Goal: Task Accomplishment & Management: Manage account settings

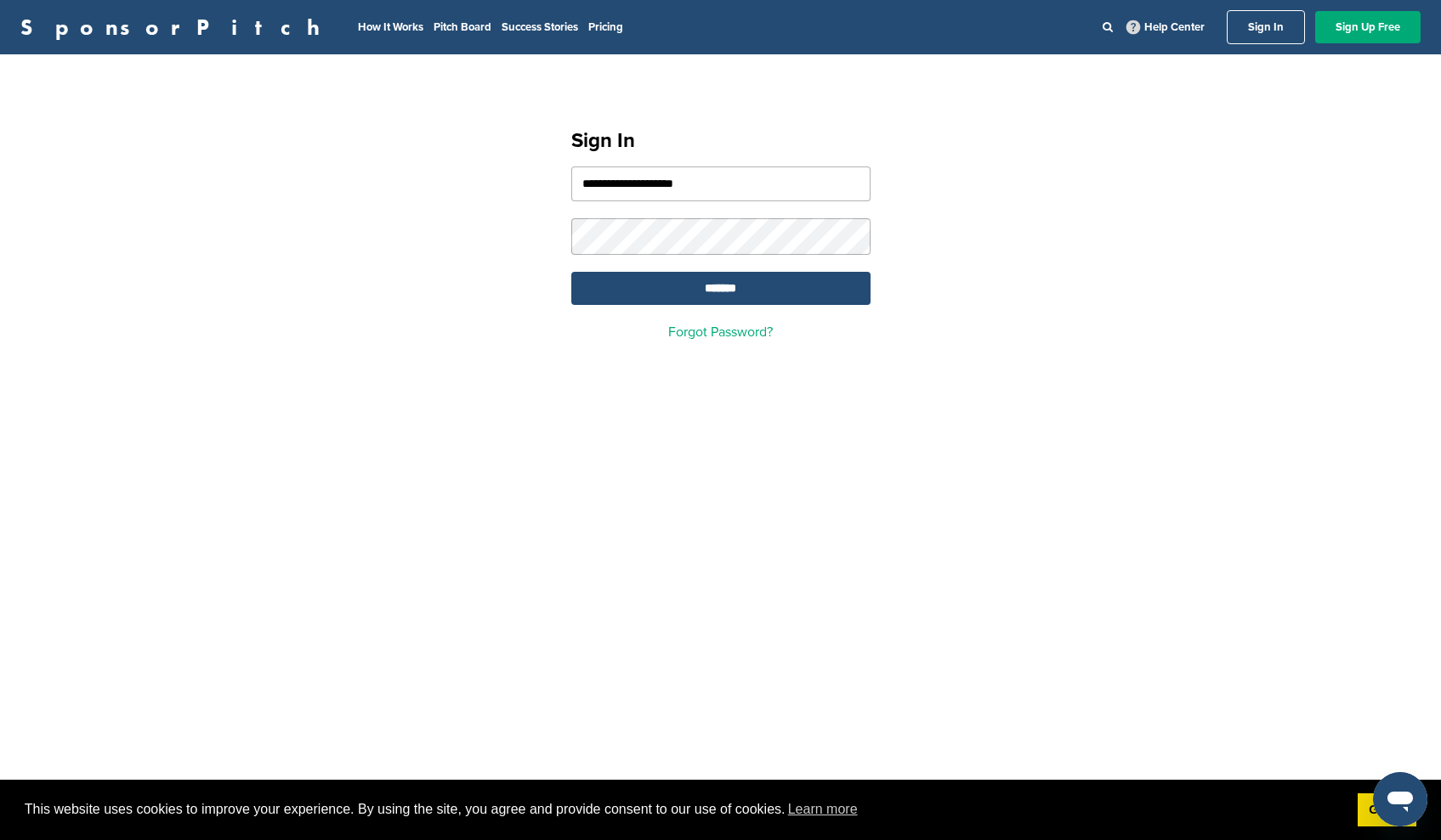
type input "**********"
click at [700, 282] on input "*******" at bounding box center [720, 287] width 299 height 33
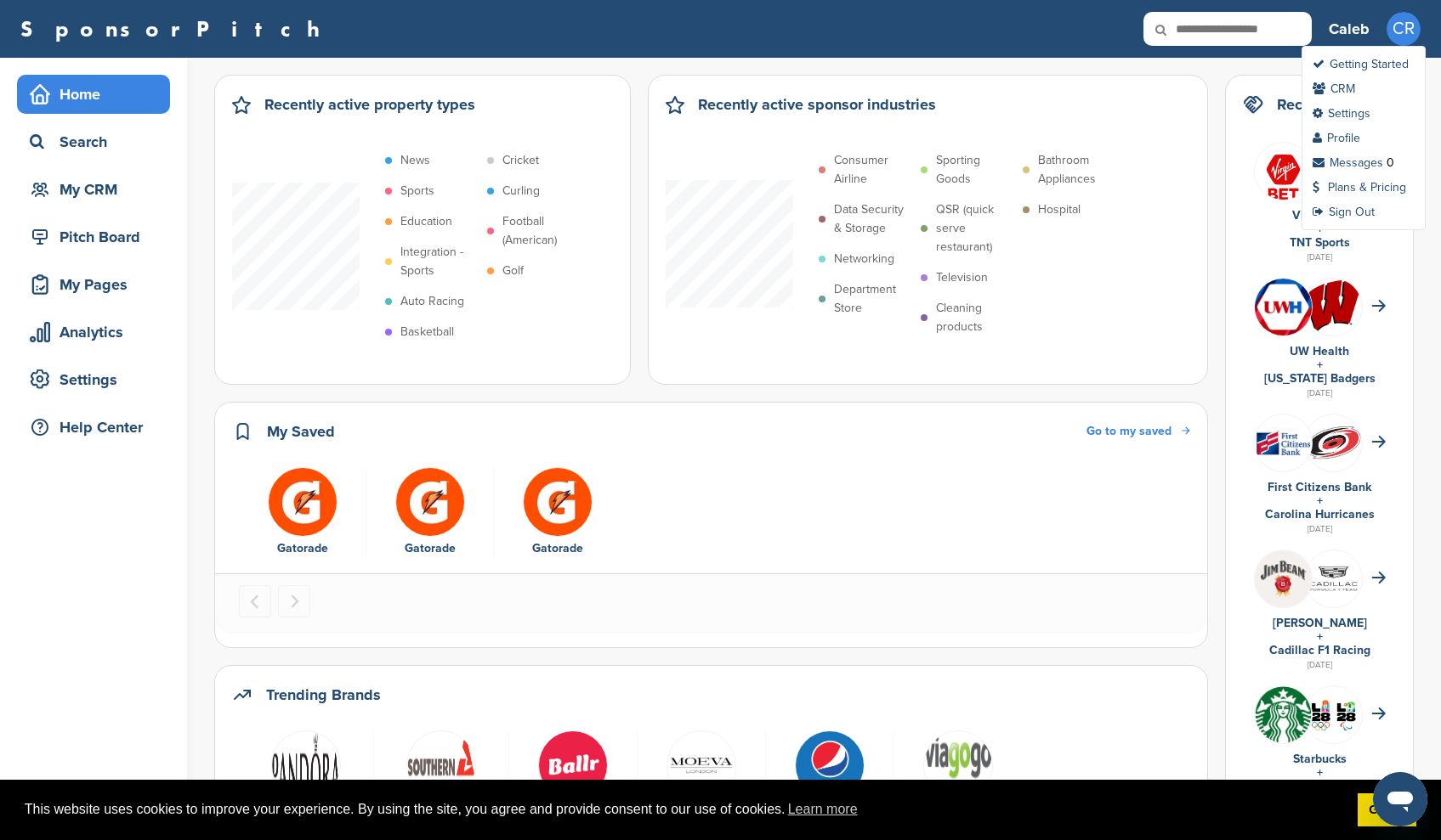
click at [1394, 31] on span "CR" at bounding box center [1404, 29] width 34 height 34
click at [1364, 189] on link "Plans & Pricing" at bounding box center [1359, 186] width 94 height 14
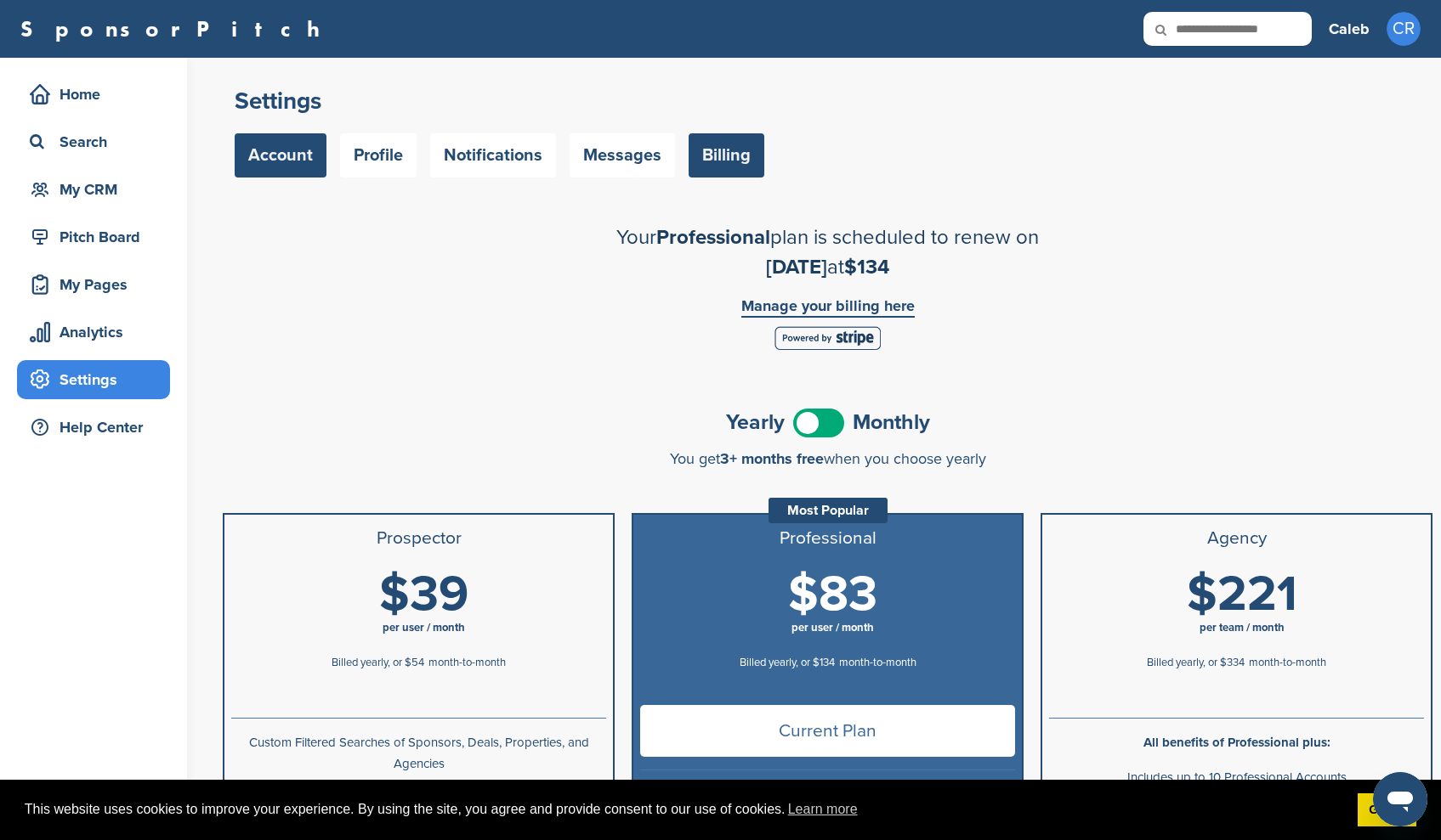
click at [305, 144] on link "Account" at bounding box center [280, 155] width 92 height 44
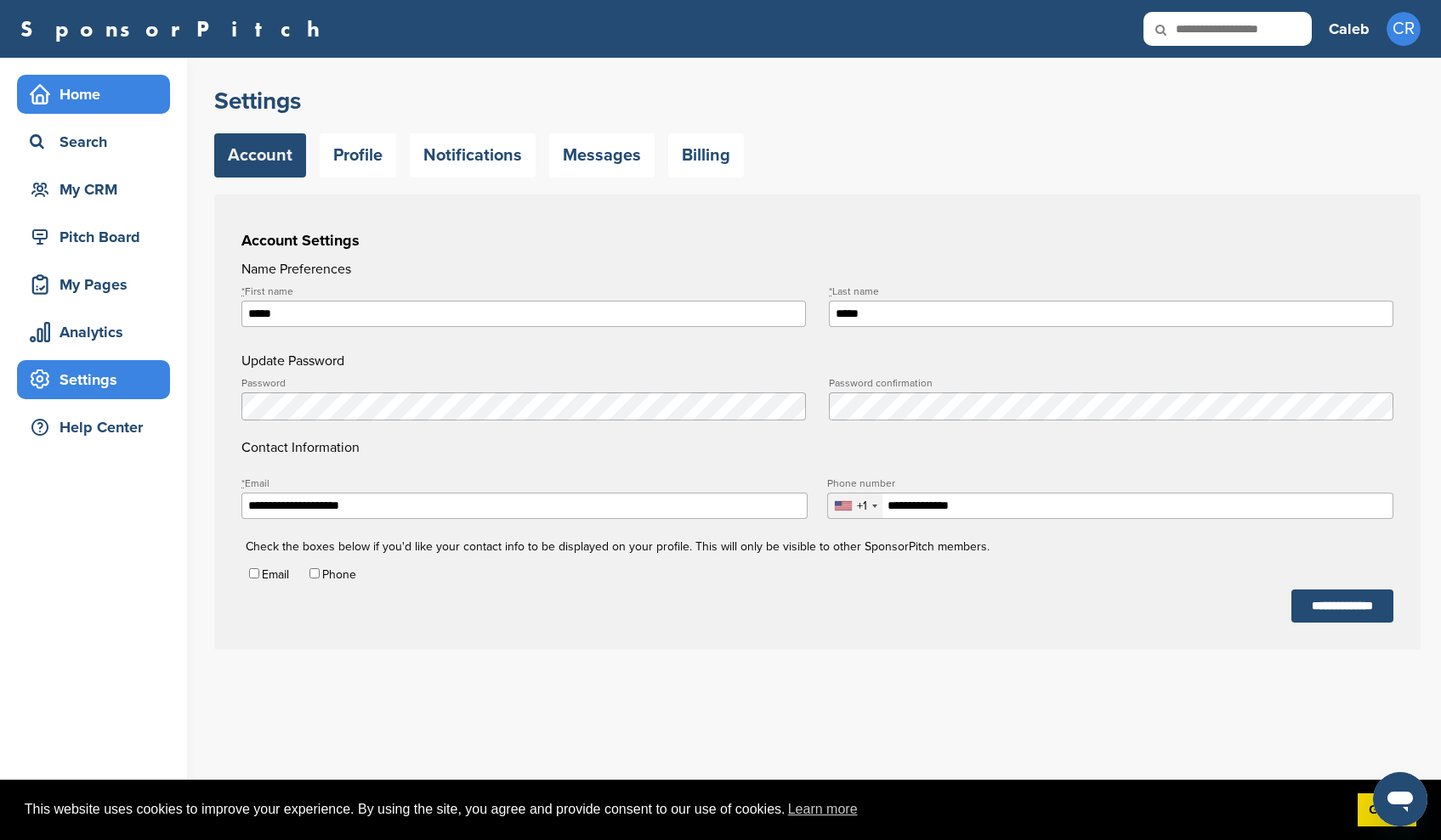
click at [102, 106] on div "Home" at bounding box center [97, 94] width 144 height 31
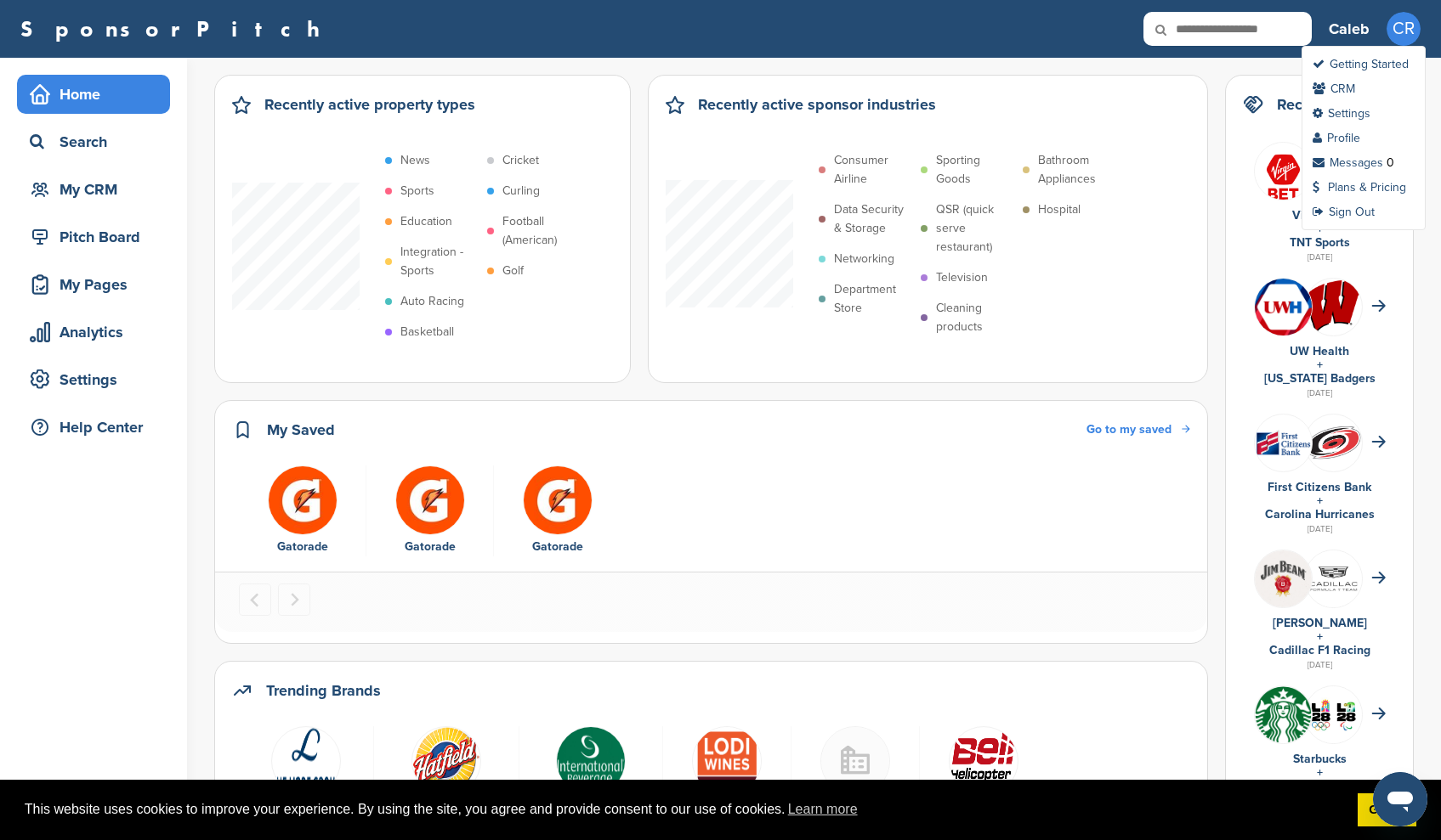
click at [1400, 21] on span "CR" at bounding box center [1404, 29] width 34 height 34
click at [1352, 140] on link "Profile" at bounding box center [1336, 138] width 48 height 14
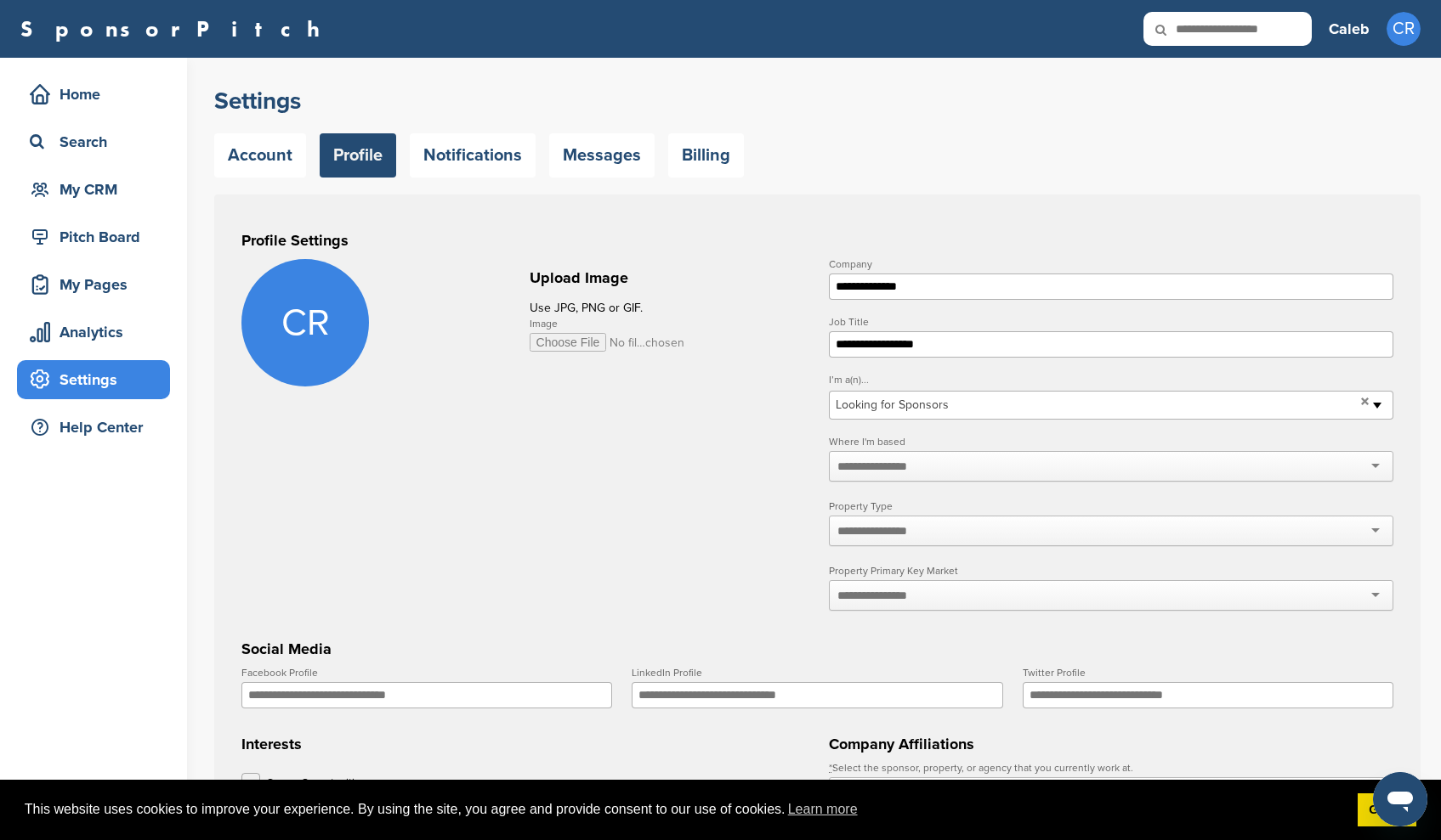
scroll to position [58, 0]
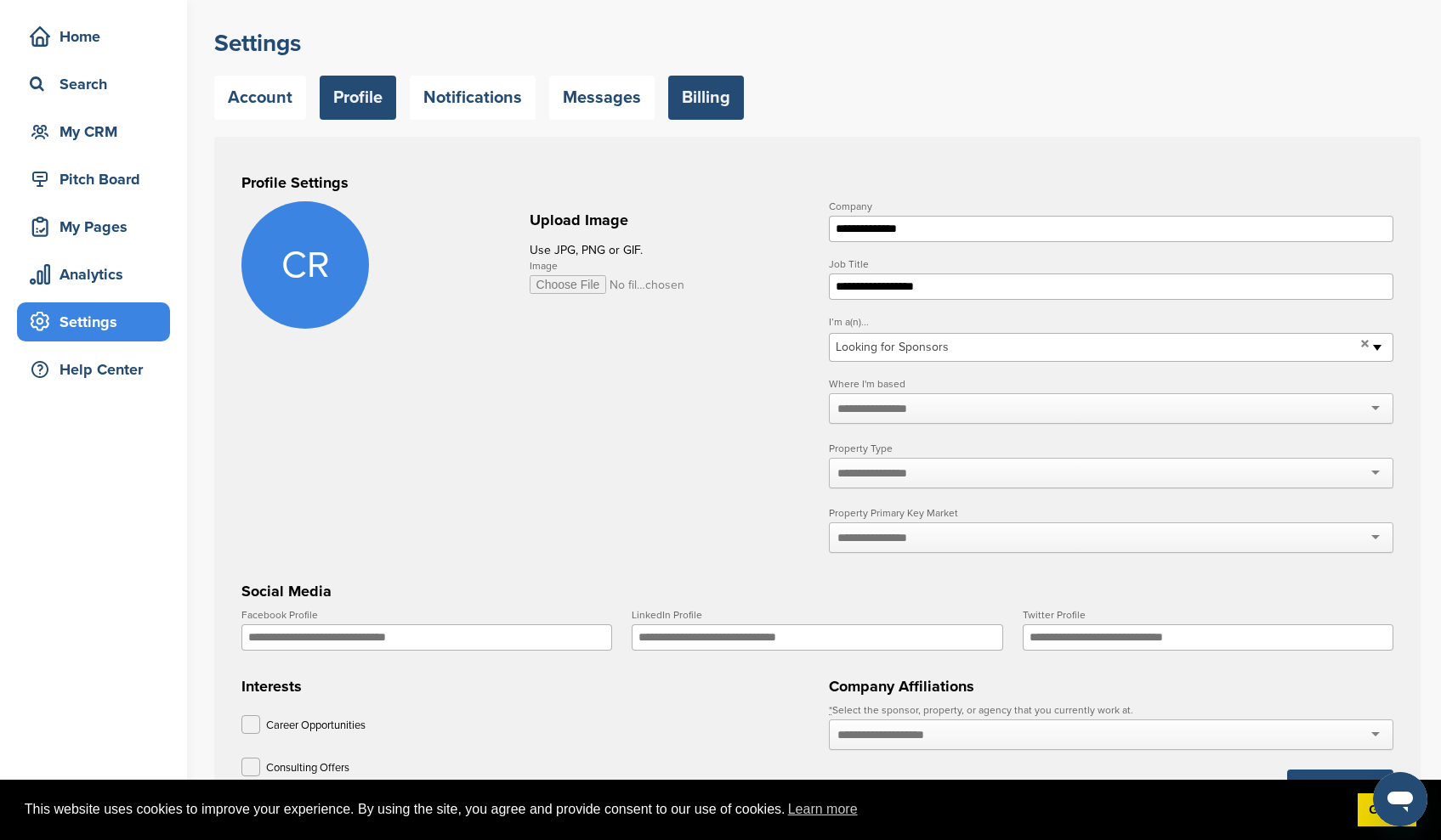
click at [707, 103] on link "Billing" at bounding box center [706, 97] width 76 height 44
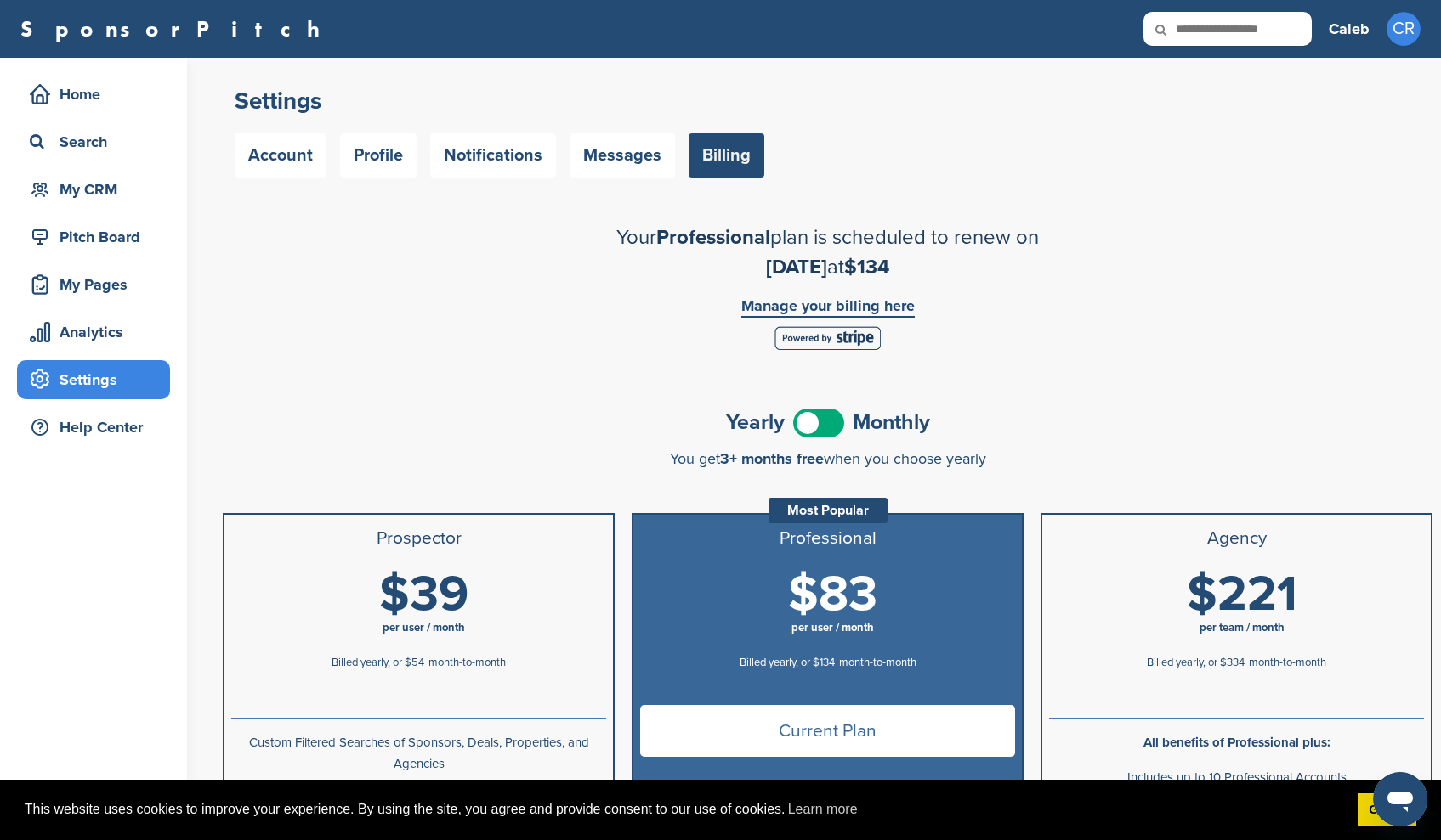
click at [840, 307] on link "Manage your billing here" at bounding box center [827, 307] width 173 height 20
